Goal: Register for event/course

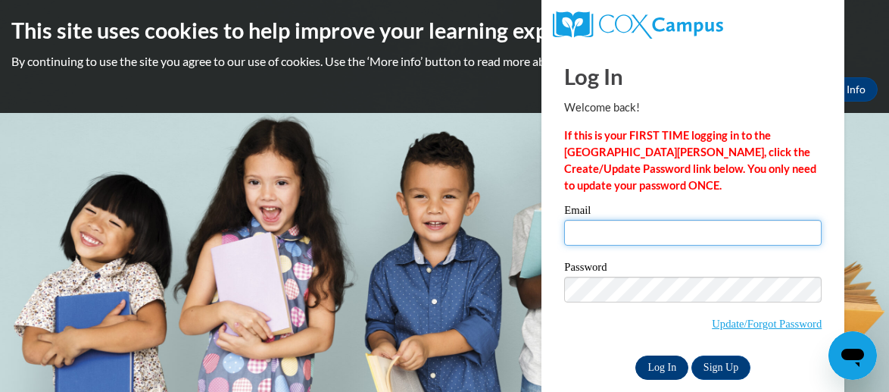
type input "lashawnta.lovett@christina.k12.de.us"
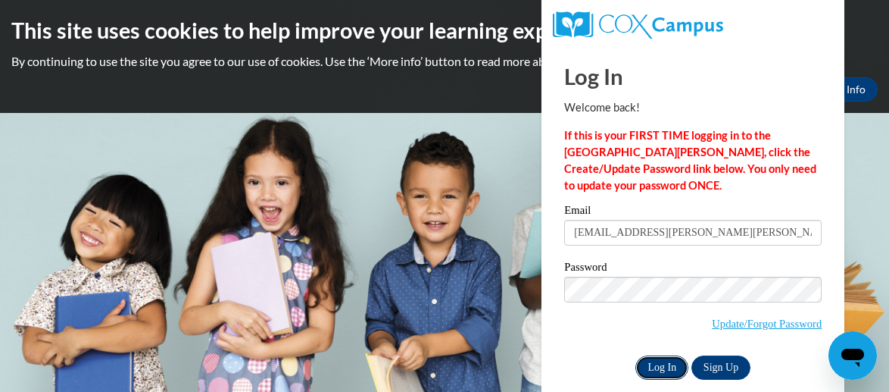
click at [645, 370] on input "Log In" at bounding box center [661, 367] width 53 height 24
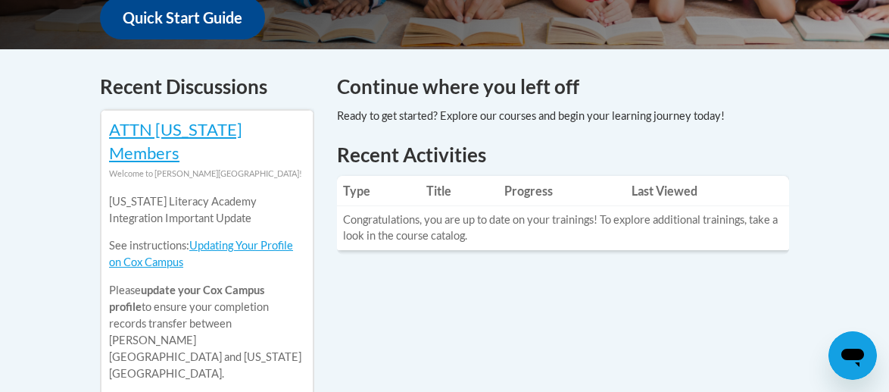
scroll to position [635, 0]
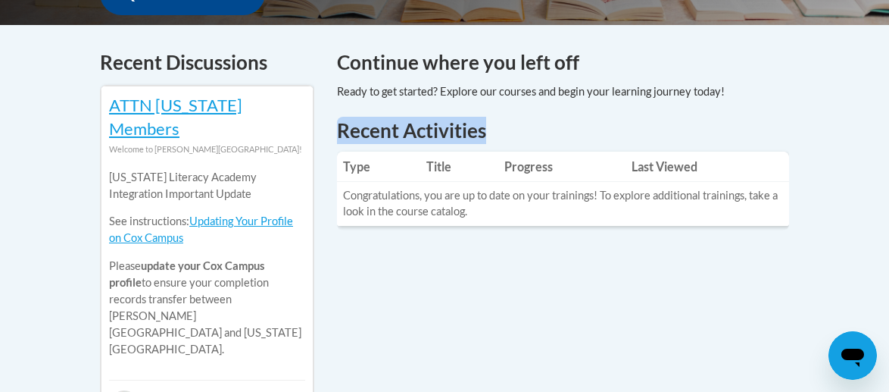
drag, startPoint x: 886, startPoint y: 136, endPoint x: 877, endPoint y: 98, distance: 38.9
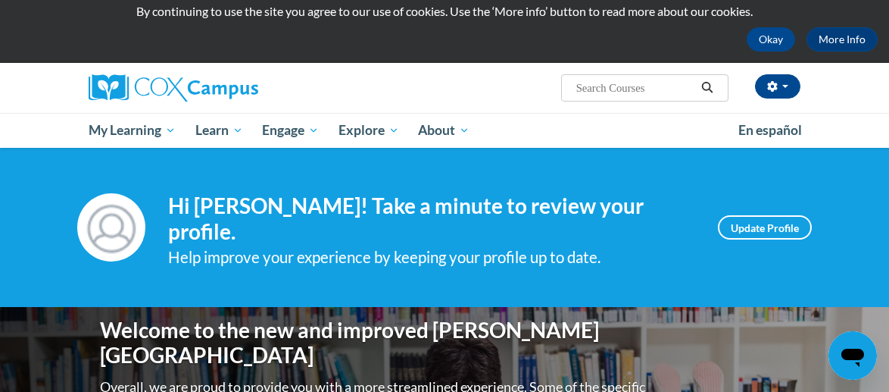
scroll to position [39, 0]
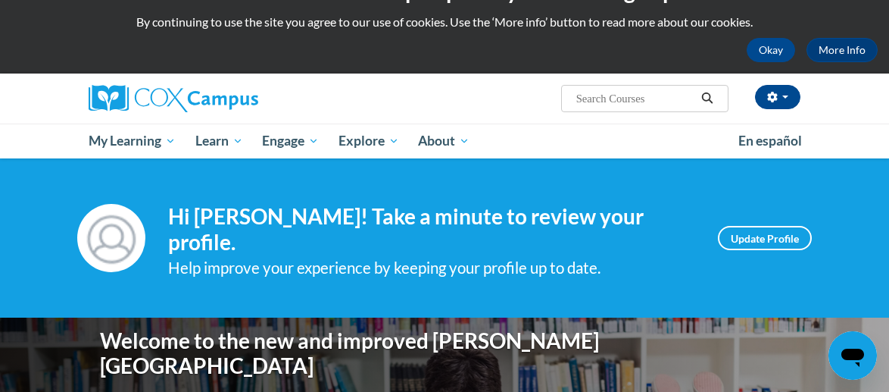
click at [668, 83] on div "Lashawnta Lovett (America/New_York UTC-04:00) My Profile Inbox My Transcripts L…" at bounding box center [567, 92] width 490 height 39
click at [667, 92] on input "Search..." at bounding box center [635, 98] width 121 height 18
type input "rhyme with me"
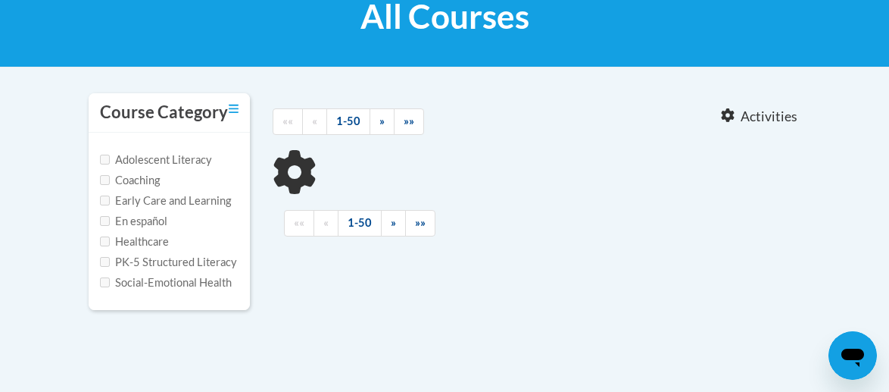
type input "rhyme with me"
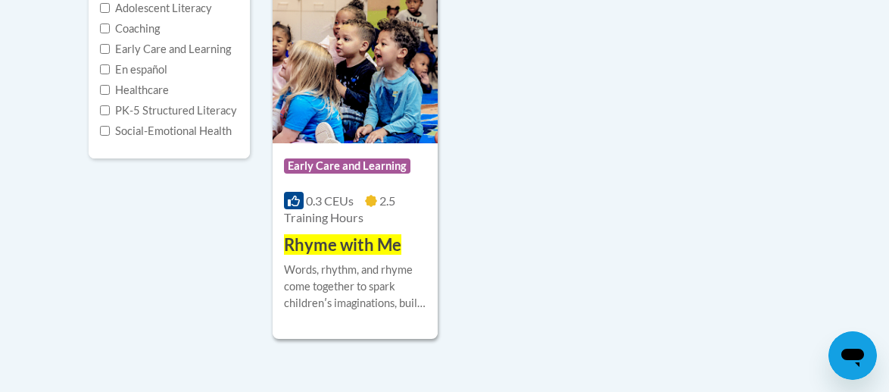
scroll to position [415, 0]
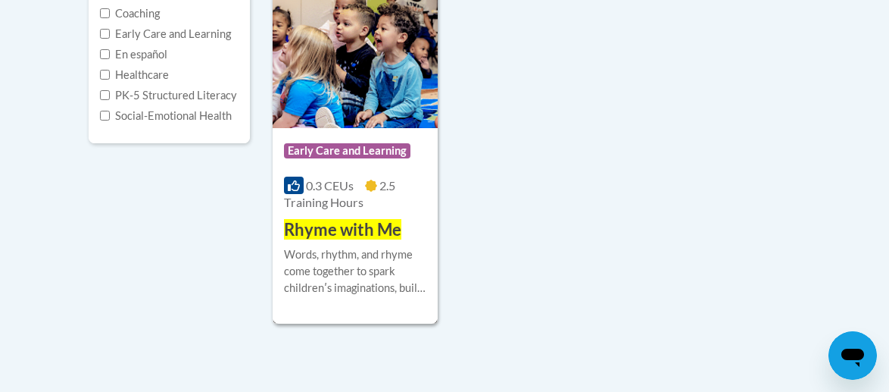
click at [366, 228] on span "Rhyme with Me" at bounding box center [342, 229] width 117 height 20
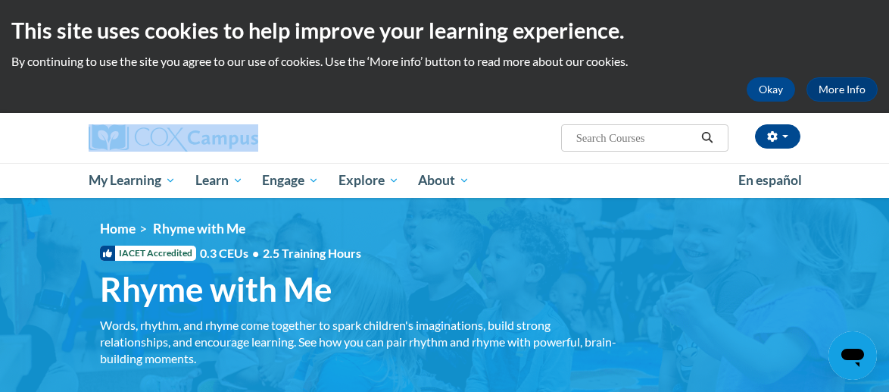
drag, startPoint x: 888, startPoint y: 48, endPoint x: 889, endPoint y: 96, distance: 48.5
click at [888, 96] on html "This site uses cookies to help improve your learning experience. By continuing …" at bounding box center [444, 196] width 889 height 392
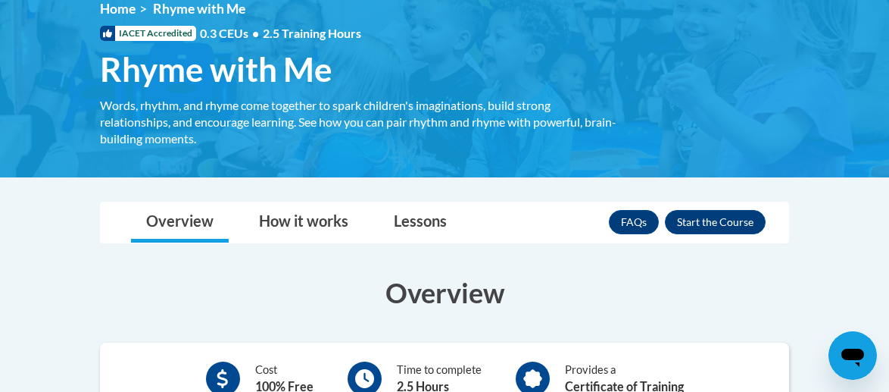
scroll to position [198, 0]
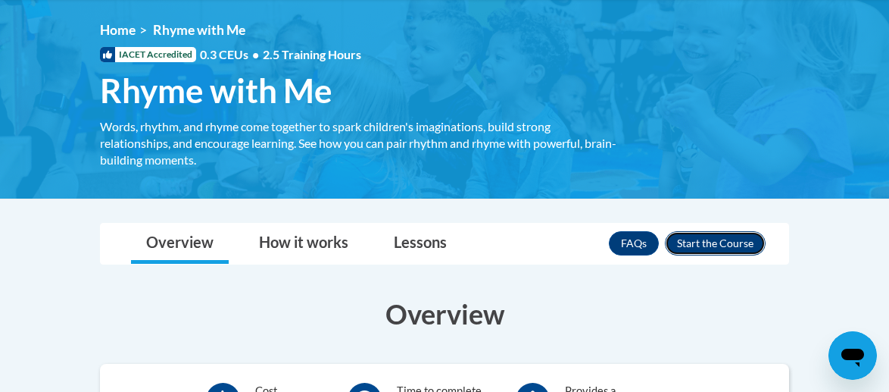
click at [698, 248] on button "Enroll" at bounding box center [715, 243] width 101 height 24
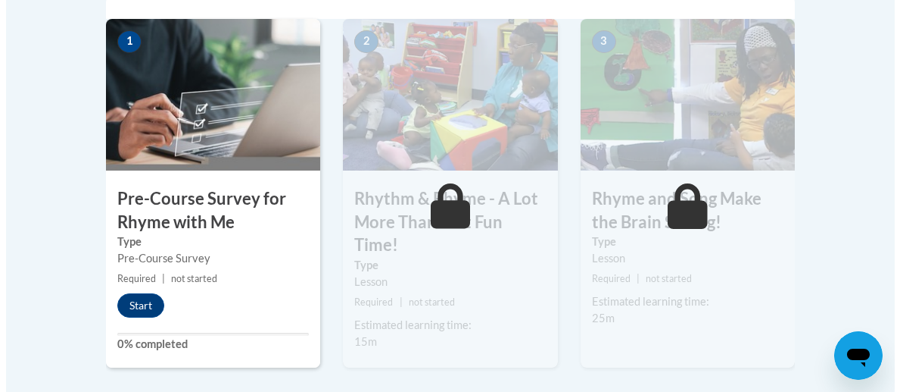
scroll to position [521, 0]
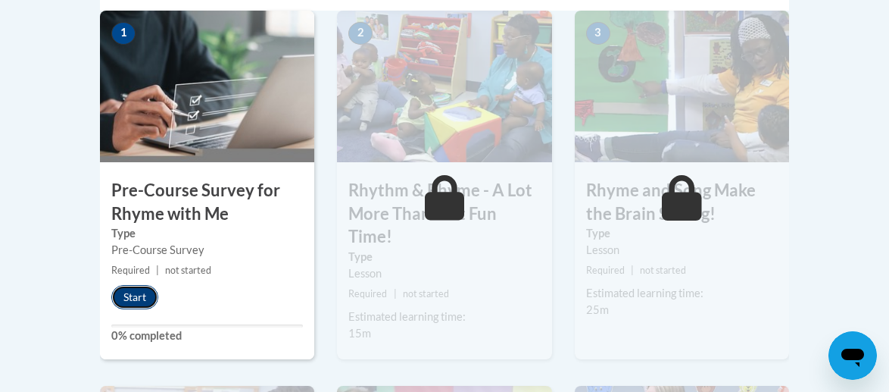
click at [133, 304] on button "Start" at bounding box center [134, 297] width 47 height 24
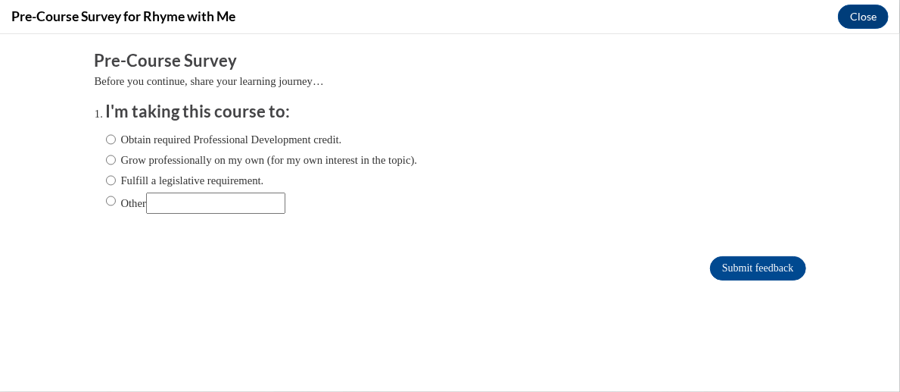
scroll to position [0, 0]
click at [106, 152] on label "Grow professionally on my own (for my own interest in the topic)." at bounding box center [262, 159] width 312 height 17
click at [106, 152] on input "Grow professionally on my own (for my own interest in the topic)." at bounding box center [111, 159] width 10 height 17
radio input "true"
click at [106, 141] on input "Obtain required Professional Development credit." at bounding box center [111, 138] width 10 height 17
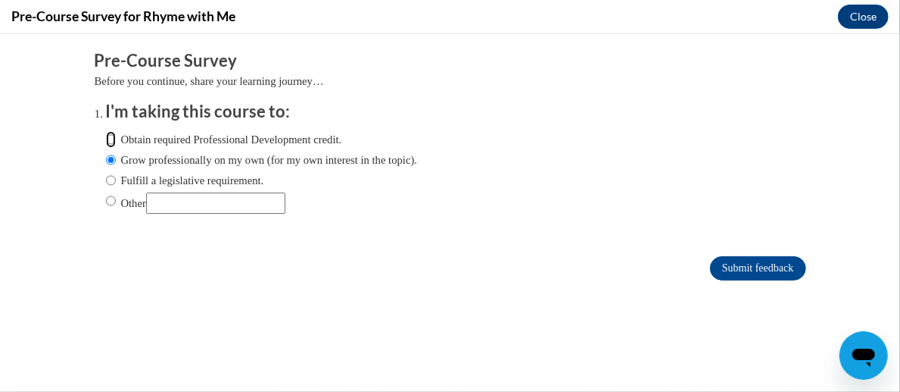
radio input "true"
click at [757, 267] on input "Submit feedback" at bounding box center [757, 267] width 95 height 24
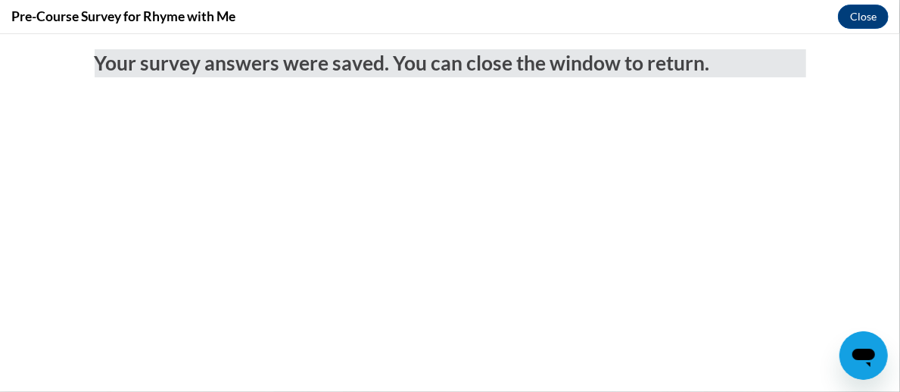
click at [351, 174] on div "Your survey answers were saved. You can close the window to return." at bounding box center [450, 104] width 735 height 142
click at [857, 25] on button "Close" at bounding box center [863, 17] width 51 height 24
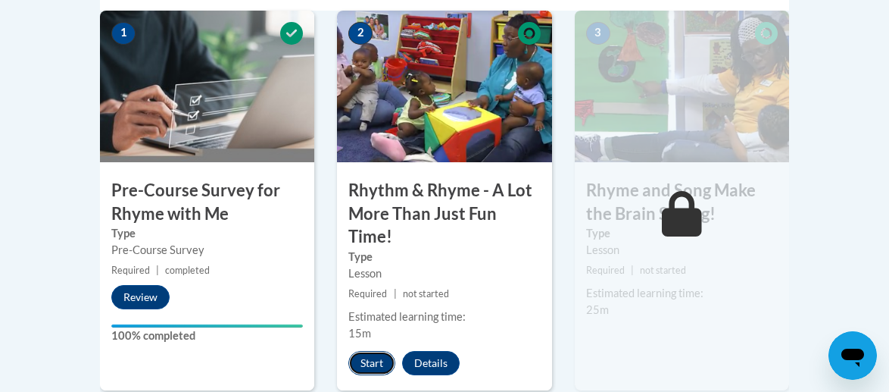
click at [374, 357] on button "Start" at bounding box center [371, 363] width 47 height 24
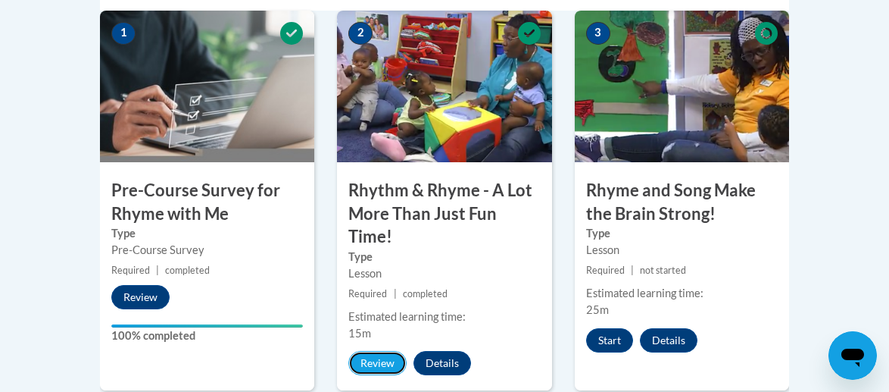
click at [376, 364] on button "Review" at bounding box center [377, 363] width 58 height 24
click at [609, 346] on button "Start" at bounding box center [609, 340] width 47 height 24
